Goal: Task Accomplishment & Management: Complete application form

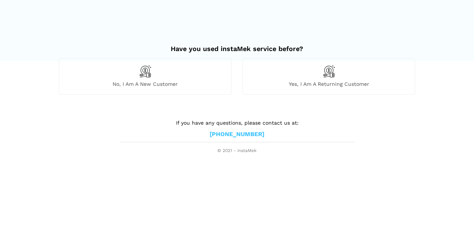
click at [175, 76] on div "No, I am a new customer" at bounding box center [145, 76] width 173 height 36
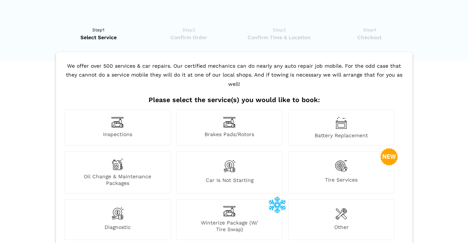
click at [230, 135] on span "Brakes Pads/Rotors" at bounding box center [230, 135] width 106 height 8
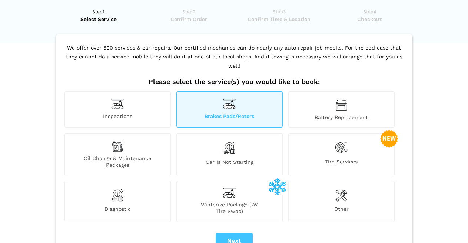
scroll to position [19, 0]
click at [335, 148] on img at bounding box center [341, 147] width 13 height 15
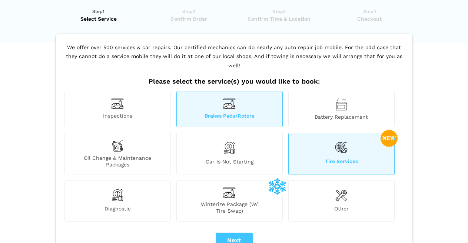
click at [360, 119] on span "Battery Replacement" at bounding box center [341, 117] width 106 height 7
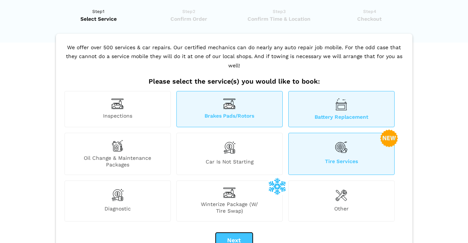
click at [237, 239] on button "Next" at bounding box center [234, 241] width 37 height 16
checkbox input "true"
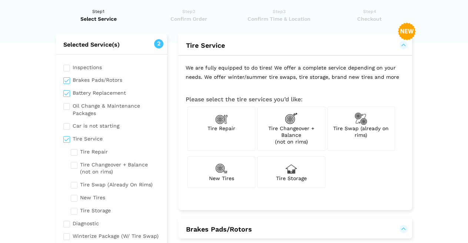
scroll to position [0, 0]
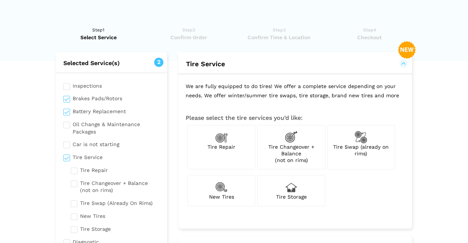
click at [355, 143] on img at bounding box center [360, 137] width 13 height 13
checkbox input "true"
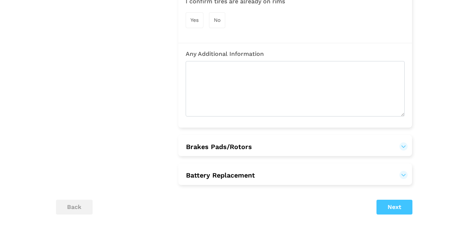
scroll to position [330, 0]
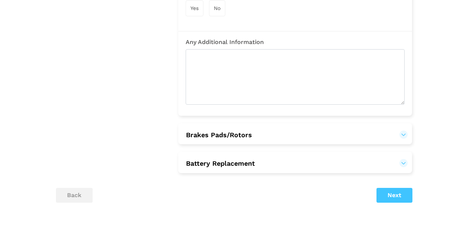
click at [404, 131] on button "Brakes Pads/Rotors" at bounding box center [295, 135] width 219 height 9
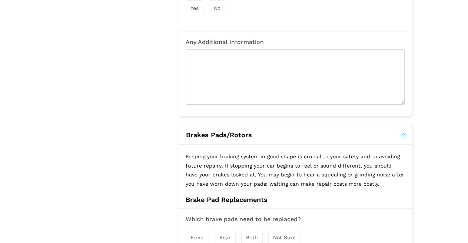
click at [198, 230] on div "Front" at bounding box center [197, 238] width 23 height 16
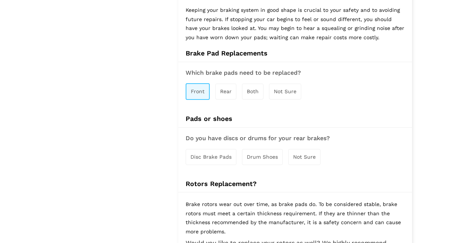
scroll to position [478, 0]
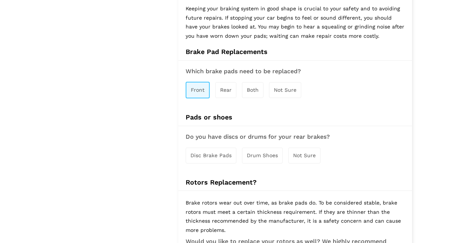
click at [210, 151] on div "Disc Brake Pads" at bounding box center [211, 156] width 51 height 16
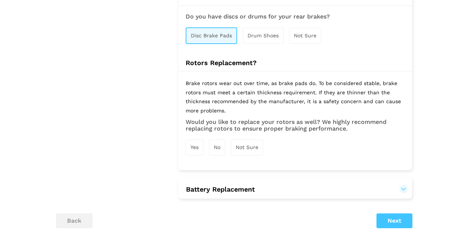
scroll to position [600, 0]
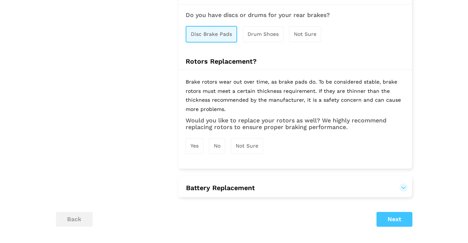
click at [197, 138] on div "Yes" at bounding box center [195, 146] width 18 height 16
click at [403, 184] on button "Battery Replacement" at bounding box center [295, 188] width 219 height 9
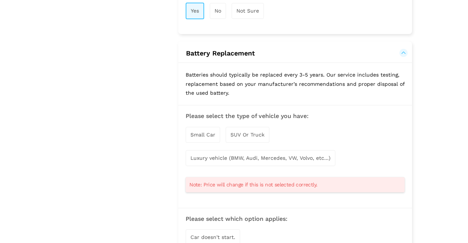
scroll to position [738, 0]
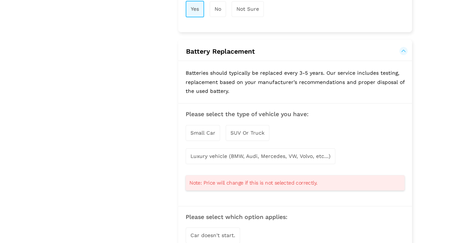
click at [192, 130] on span "Small Car" at bounding box center [202, 133] width 25 height 6
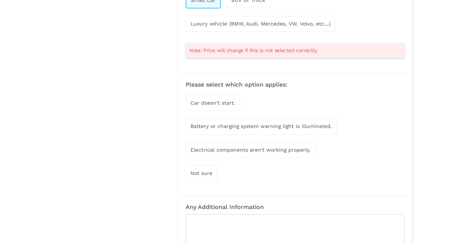
scroll to position [877, 0]
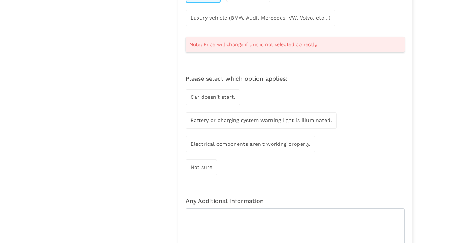
click at [211, 93] on div "Car doesn't start." at bounding box center [213, 97] width 54 height 16
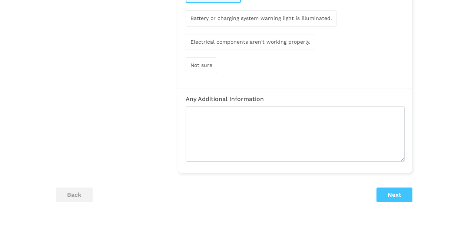
scroll to position [986, 0]
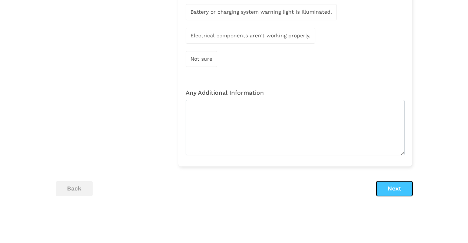
click at [384, 181] on button "Next" at bounding box center [394, 188] width 36 height 15
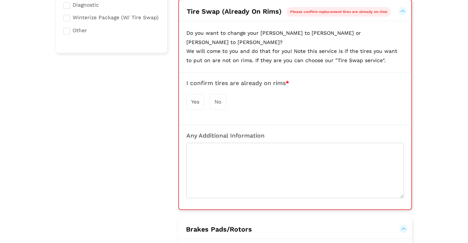
scroll to position [237, 0]
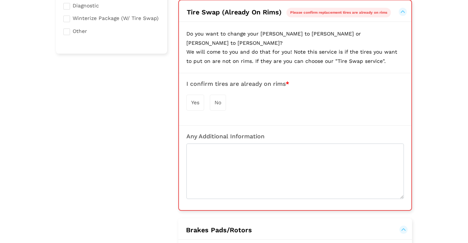
click at [198, 100] on span "Yes" at bounding box center [195, 103] width 8 height 6
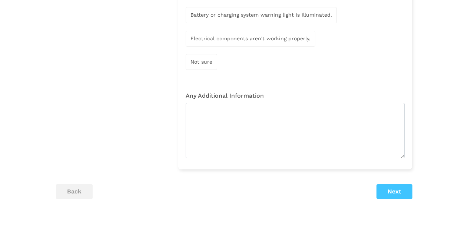
scroll to position [1018, 0]
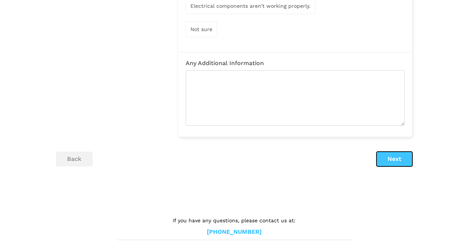
click at [387, 152] on button "Next" at bounding box center [394, 159] width 36 height 15
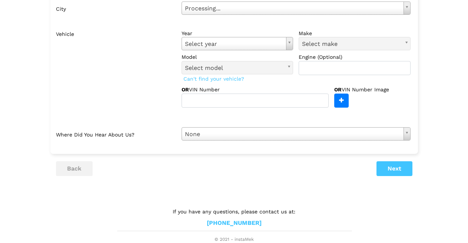
scroll to position [0, 0]
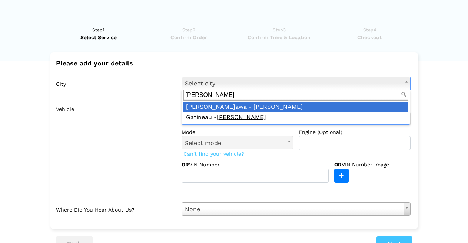
type input "[PERSON_NAME]"
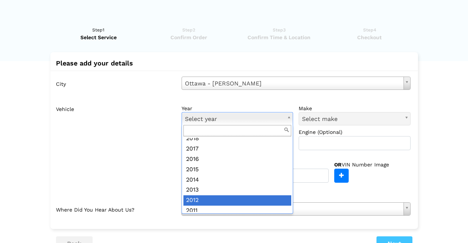
scroll to position [101, 0]
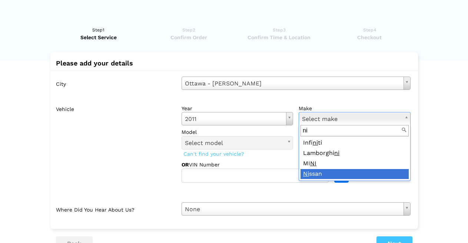
type input "ni"
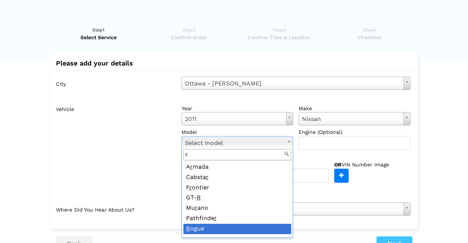
type input "r"
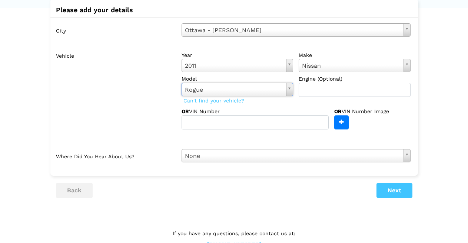
scroll to position [55, 0]
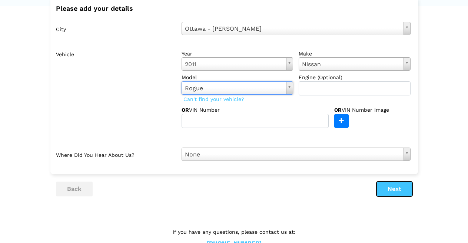
click at [383, 191] on button "Next" at bounding box center [394, 189] width 36 height 15
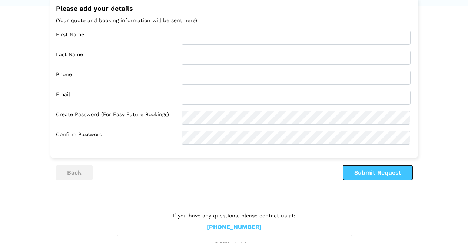
click at [391, 177] on button "Submit Request" at bounding box center [377, 173] width 69 height 15
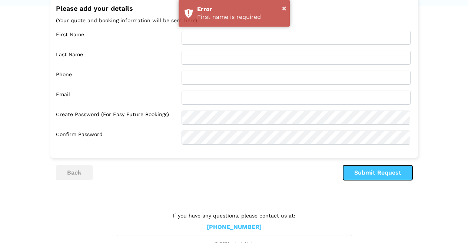
scroll to position [0, 0]
